Goal: Task Accomplishment & Management: Manage account settings

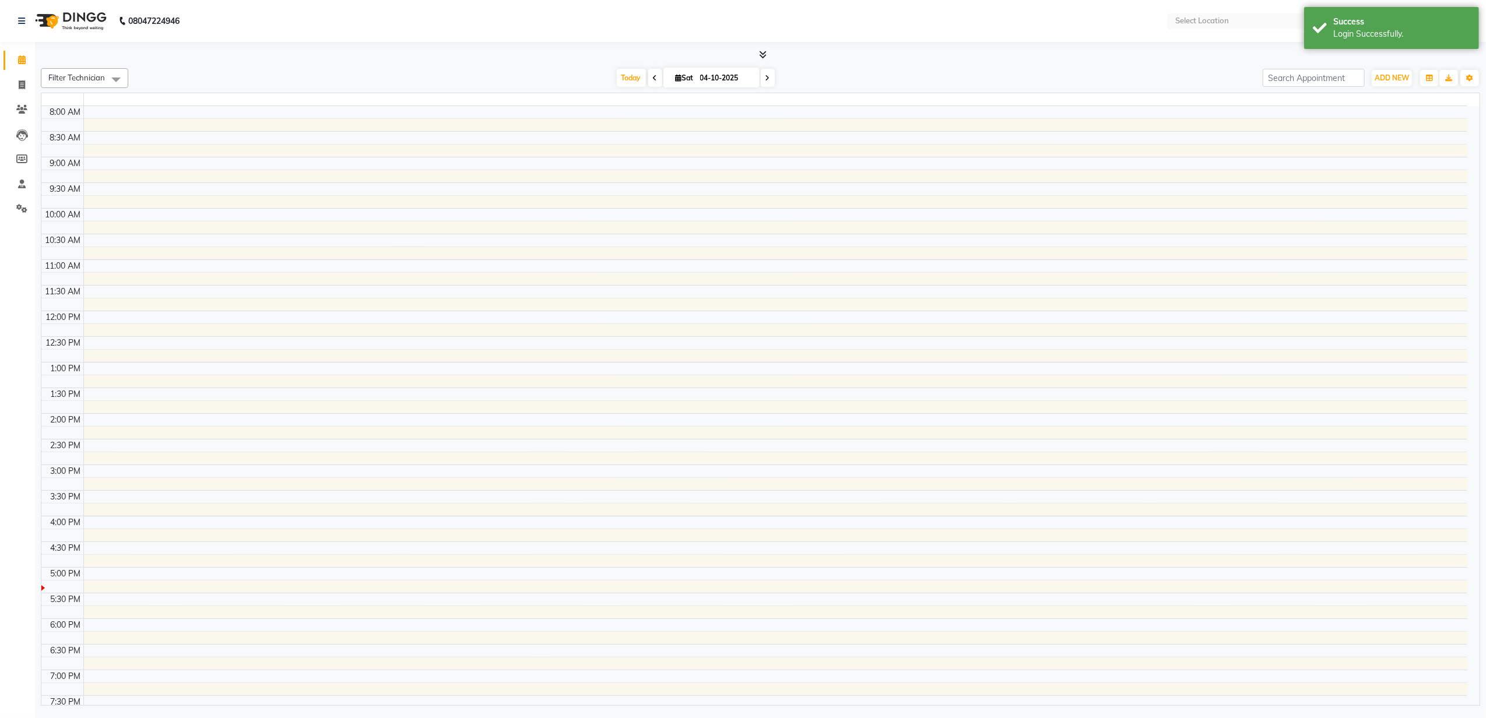
select select "en"
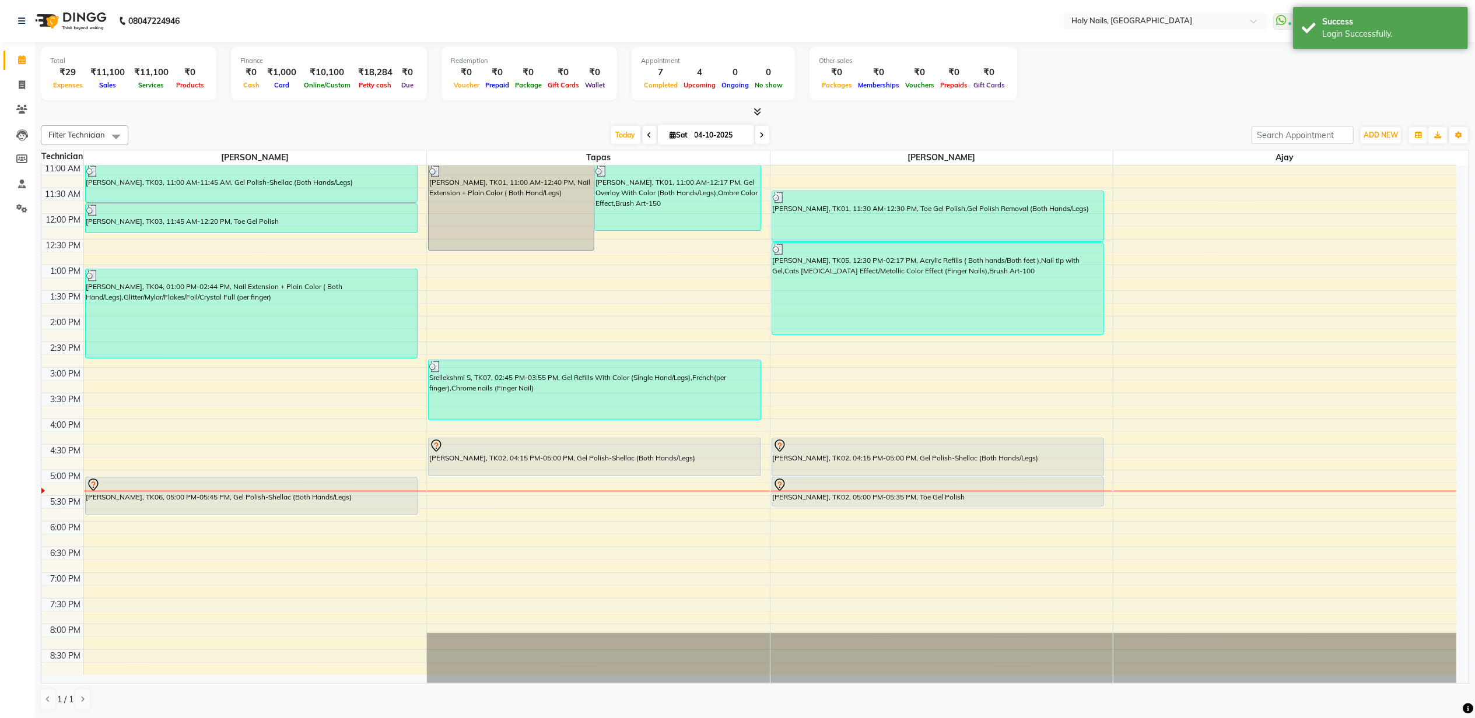
scroll to position [159, 0]
